Goal: Navigation & Orientation: Find specific page/section

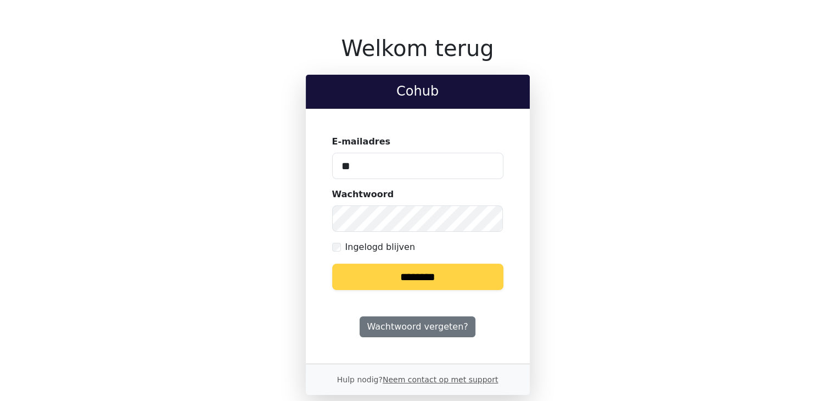
drag, startPoint x: 0, startPoint y: 0, endPoint x: 458, endPoint y: 165, distance: 487.1
drag, startPoint x: 458, startPoint y: 165, endPoint x: 365, endPoint y: 162, distance: 93.3
click at [365, 162] on input "**" at bounding box center [417, 166] width 171 height 26
click at [366, 164] on input "**" at bounding box center [417, 166] width 171 height 26
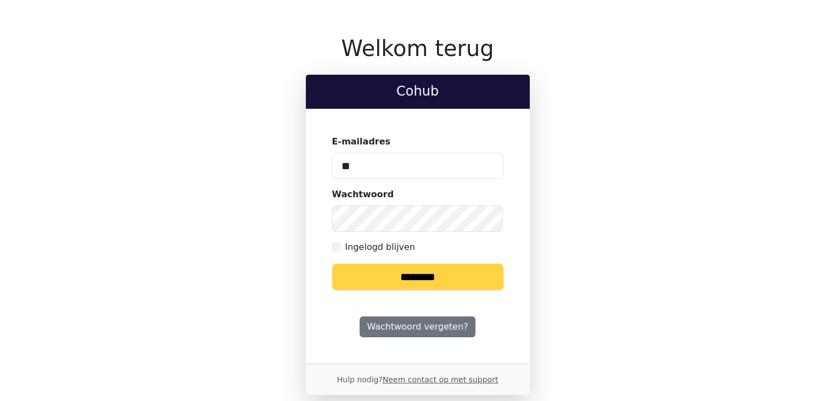
click at [366, 164] on input "**" at bounding box center [417, 166] width 171 height 26
type input "*"
type input "**********"
click at [407, 273] on input "********" at bounding box center [417, 276] width 171 height 26
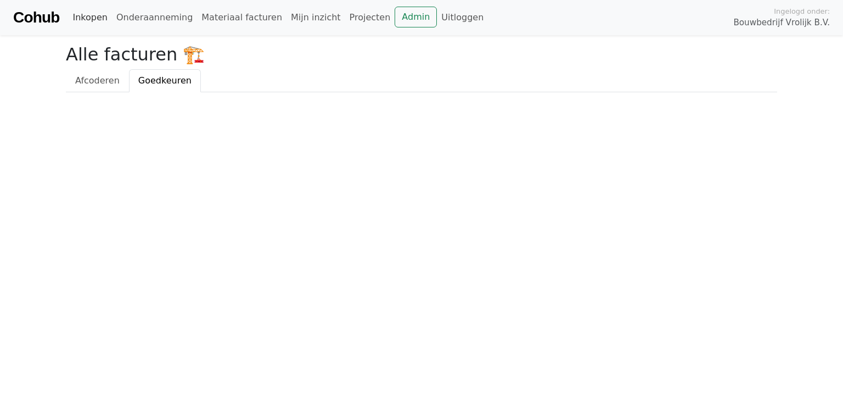
click at [97, 20] on link "Inkopen" at bounding box center [89, 18] width 43 height 22
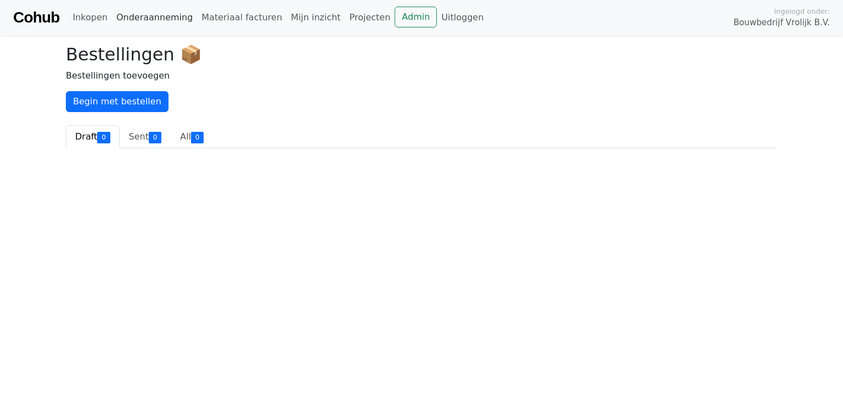
click at [149, 18] on link "Onderaanneming" at bounding box center [154, 18] width 85 height 22
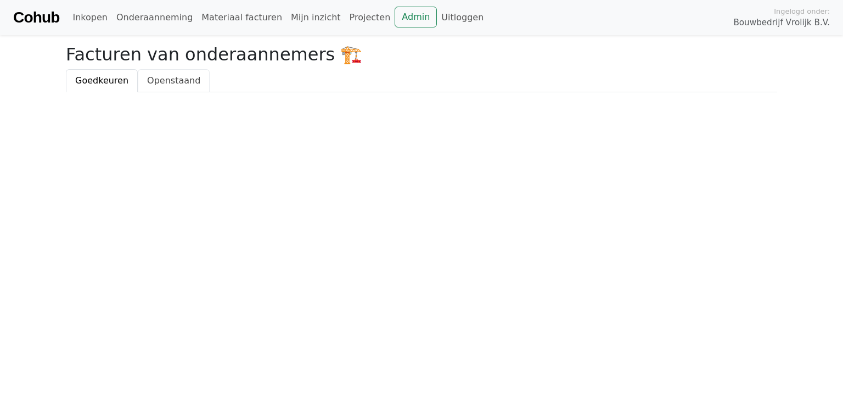
click at [162, 83] on span "Openstaand" at bounding box center [173, 80] width 53 height 10
click at [97, 76] on span "Goedkeuren" at bounding box center [101, 80] width 53 height 10
click at [154, 75] on span "Openstaand" at bounding box center [173, 80] width 53 height 10
click at [224, 16] on link "Materiaal facturen" at bounding box center [241, 18] width 89 height 22
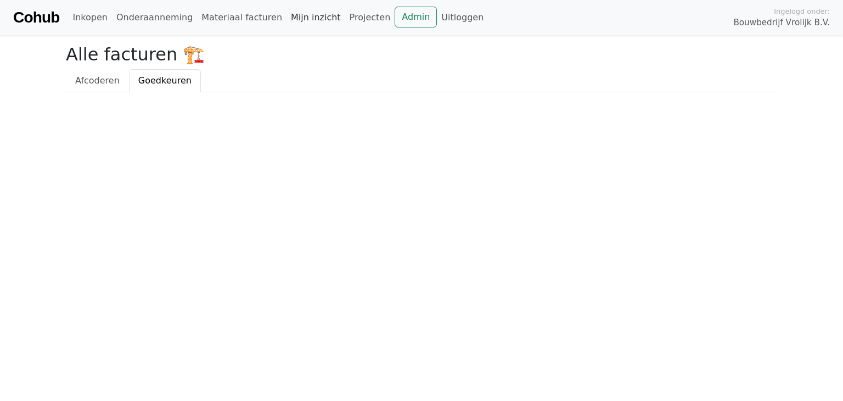
click at [286, 15] on link "Mijn inzicht" at bounding box center [315, 18] width 59 height 22
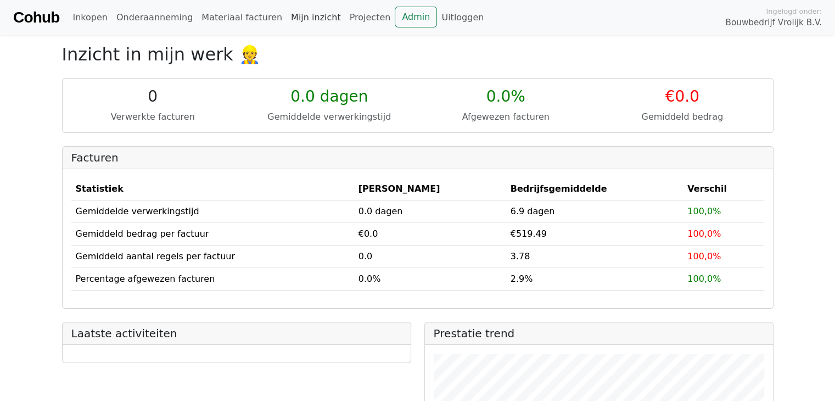
click at [294, 19] on link "Mijn inzicht" at bounding box center [315, 18] width 59 height 22
click at [346, 18] on link "Projecten" at bounding box center [370, 18] width 50 height 22
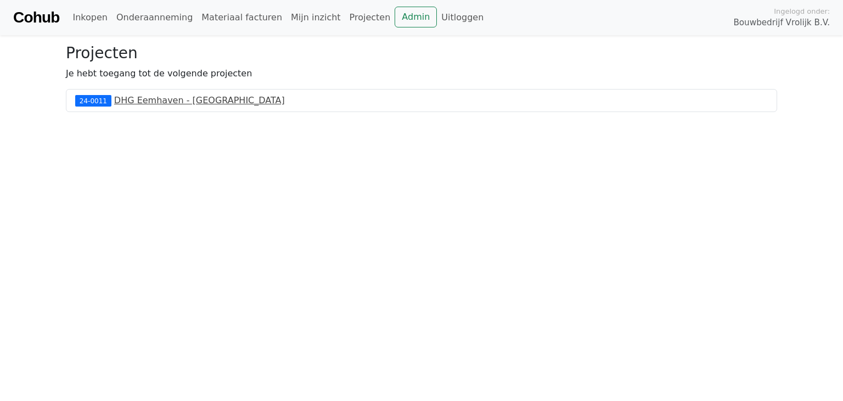
click at [176, 102] on link "DHG Eemhaven - [GEOGRAPHIC_DATA]" at bounding box center [199, 100] width 171 height 10
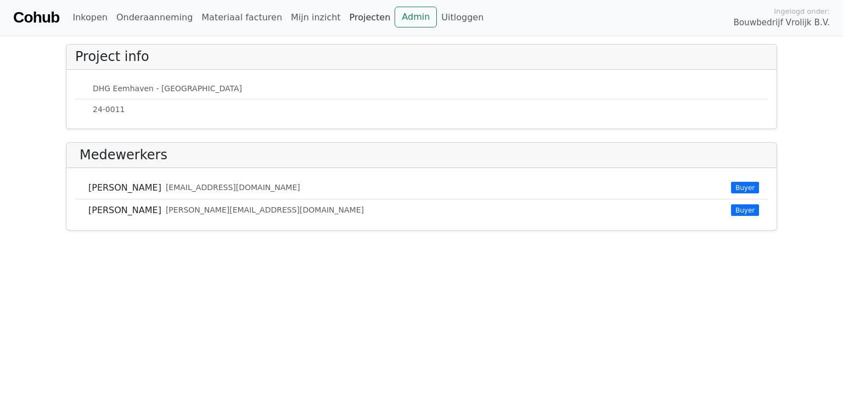
click at [345, 18] on link "Projecten" at bounding box center [370, 18] width 50 height 22
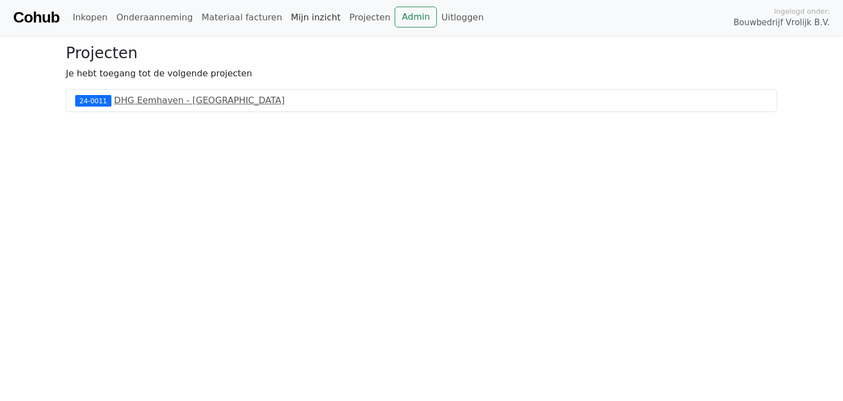
click at [286, 16] on link "Mijn inzicht" at bounding box center [315, 18] width 59 height 22
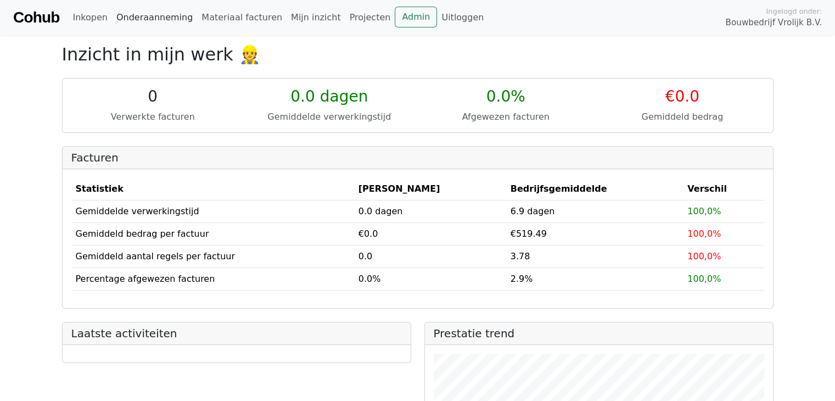
click at [156, 15] on link "Onderaanneming" at bounding box center [154, 18] width 85 height 22
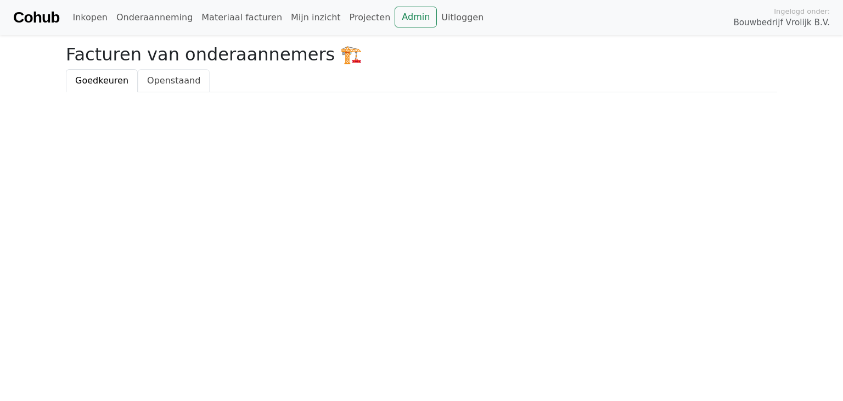
click at [173, 86] on span "Openstaand" at bounding box center [173, 80] width 53 height 10
click at [92, 18] on link "Inkopen" at bounding box center [89, 18] width 43 height 22
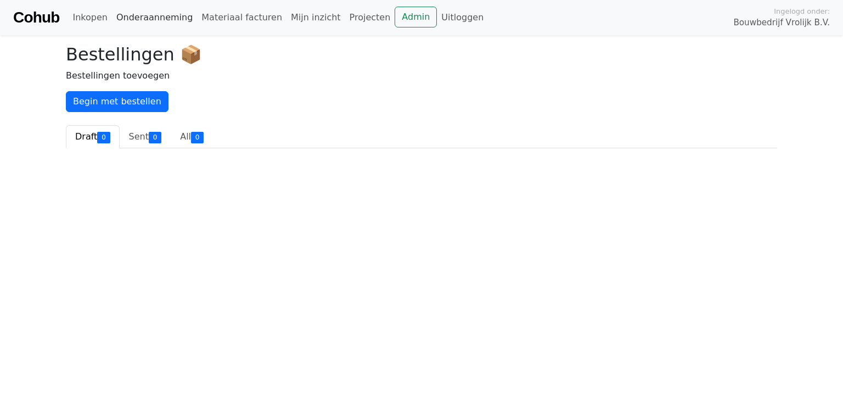
click at [147, 19] on link "Onderaanneming" at bounding box center [154, 18] width 85 height 22
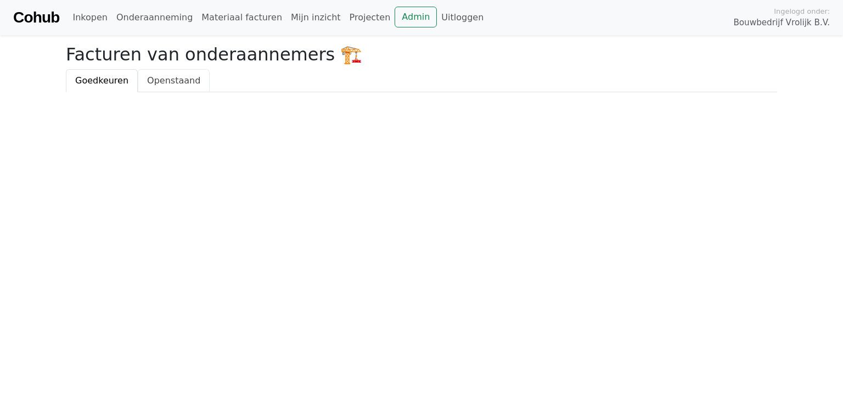
click at [162, 76] on span "Openstaand" at bounding box center [173, 80] width 53 height 10
click at [289, 18] on link "Mijn inzicht" at bounding box center [315, 18] width 59 height 22
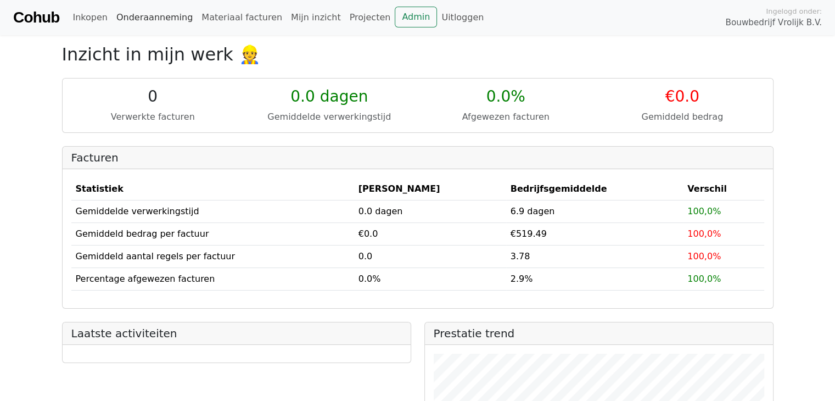
click at [177, 20] on link "Onderaanneming" at bounding box center [154, 18] width 85 height 22
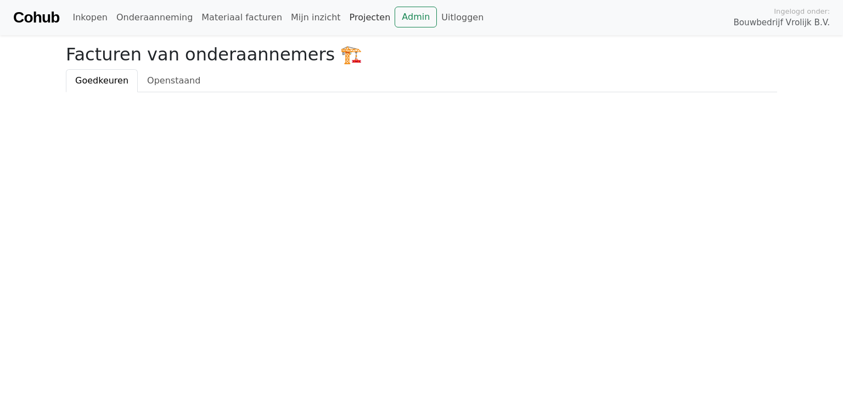
click at [345, 20] on link "Projecten" at bounding box center [370, 18] width 50 height 22
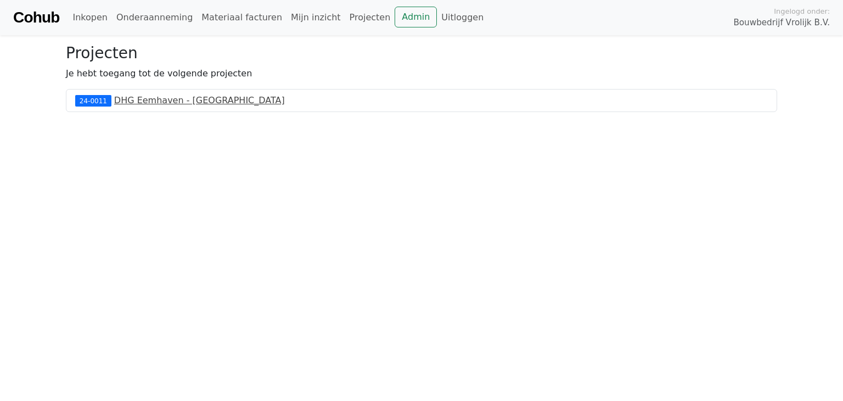
click at [149, 100] on link "DHG Eemhaven - Rotterdam" at bounding box center [199, 100] width 171 height 10
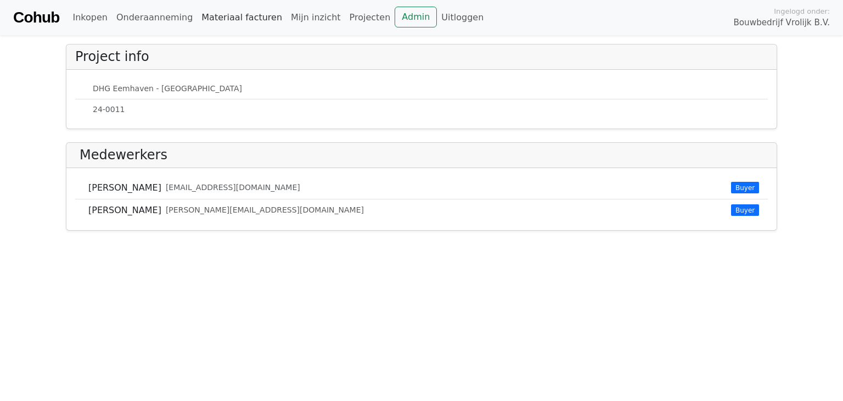
click at [242, 20] on link "Materiaal facturen" at bounding box center [241, 18] width 89 height 22
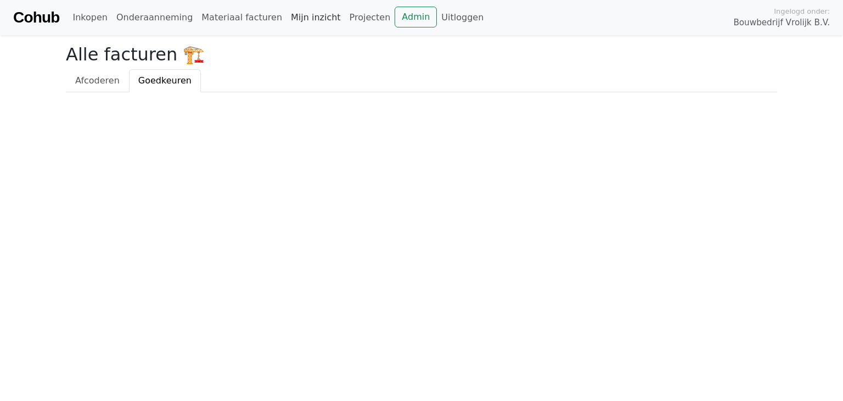
click at [289, 18] on link "Mijn inzicht" at bounding box center [315, 18] width 59 height 22
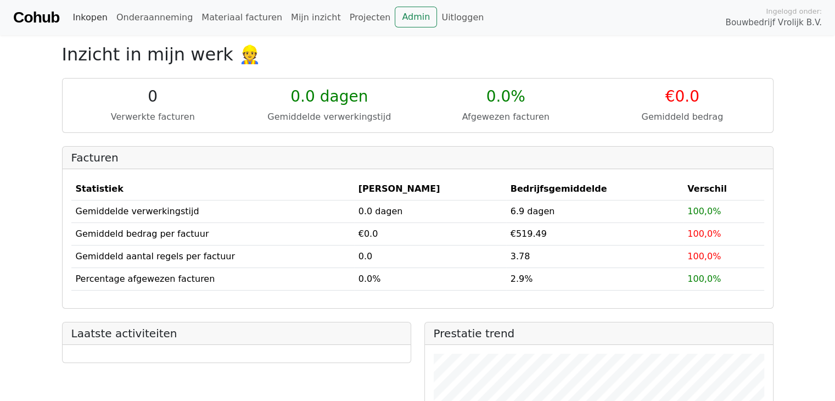
click at [81, 20] on link "Inkopen" at bounding box center [89, 18] width 43 height 22
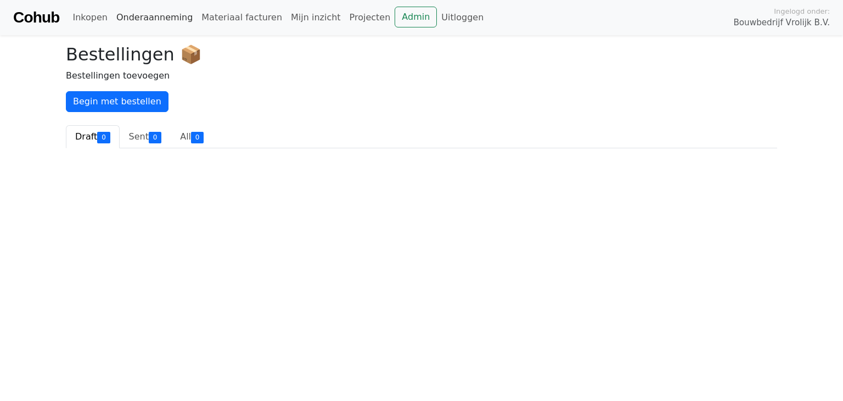
click at [178, 19] on link "Onderaanneming" at bounding box center [154, 18] width 85 height 22
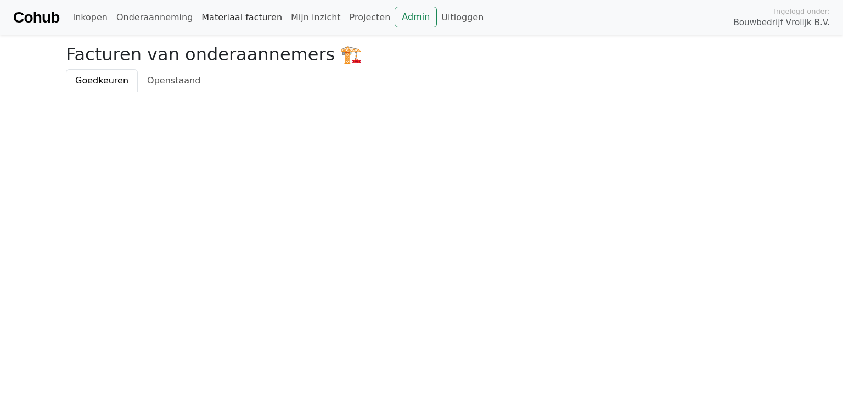
click at [239, 20] on link "Materiaal facturen" at bounding box center [241, 18] width 89 height 22
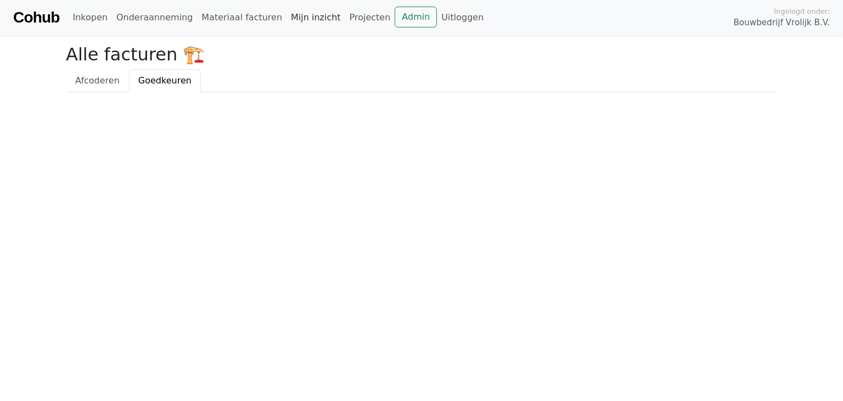
click at [292, 18] on link "Mijn inzicht" at bounding box center [315, 18] width 59 height 22
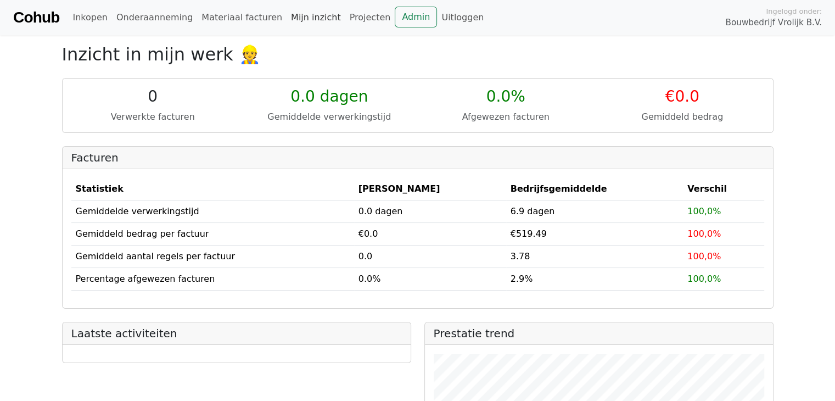
click at [293, 20] on link "Mijn inzicht" at bounding box center [315, 18] width 59 height 22
click at [345, 17] on link "Projecten" at bounding box center [370, 18] width 50 height 22
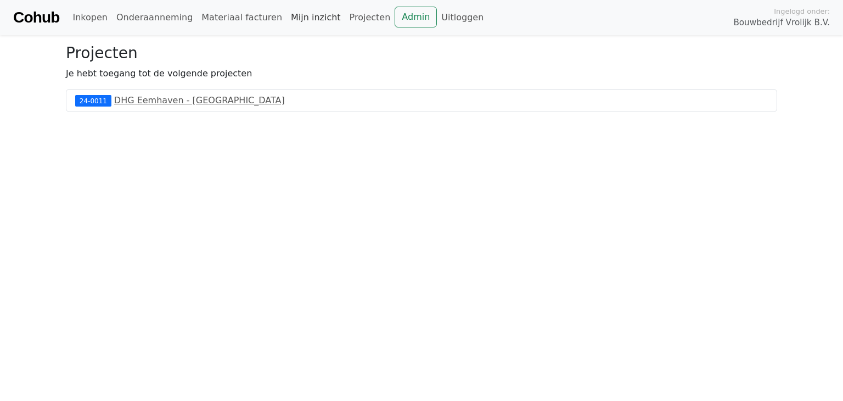
click at [292, 16] on link "Mijn inzicht" at bounding box center [315, 18] width 59 height 22
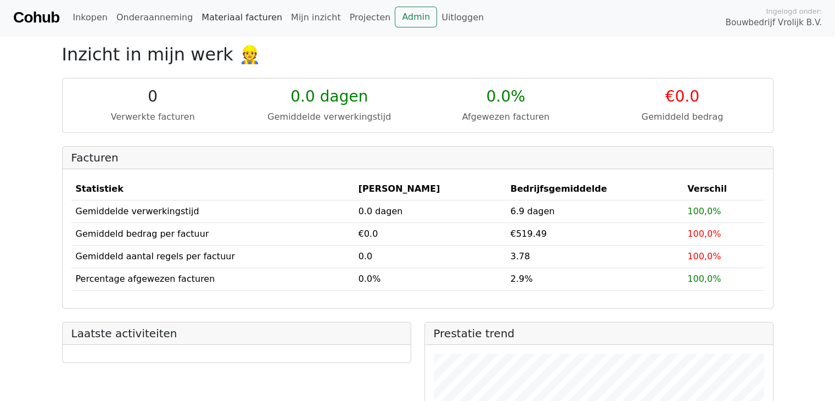
click at [234, 18] on link "Materiaal facturen" at bounding box center [241, 18] width 89 height 22
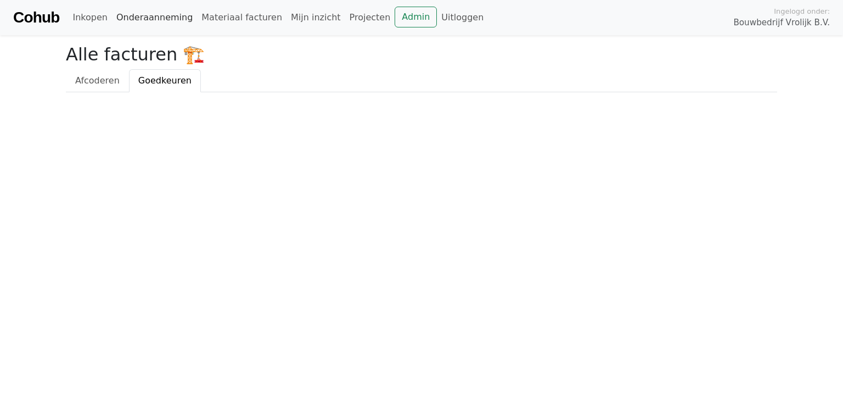
click at [137, 13] on link "Onderaanneming" at bounding box center [154, 18] width 85 height 22
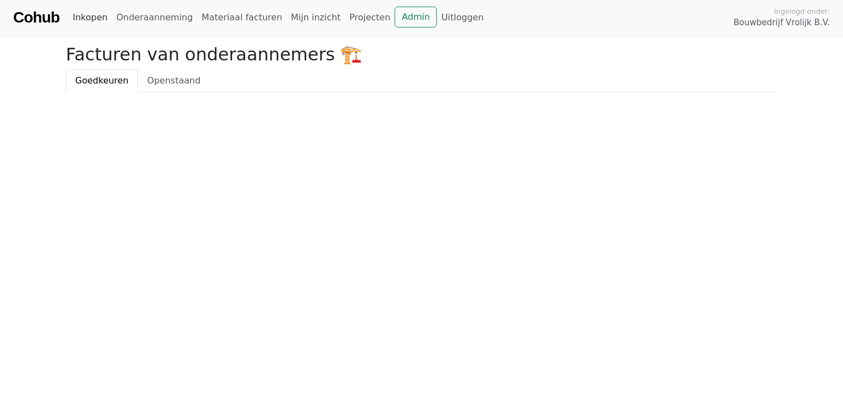
click at [95, 19] on link "Inkopen" at bounding box center [89, 18] width 43 height 22
